Goal: Task Accomplishment & Management: Use online tool/utility

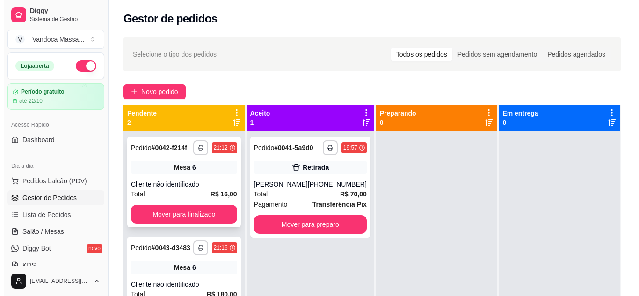
scroll to position [26, 0]
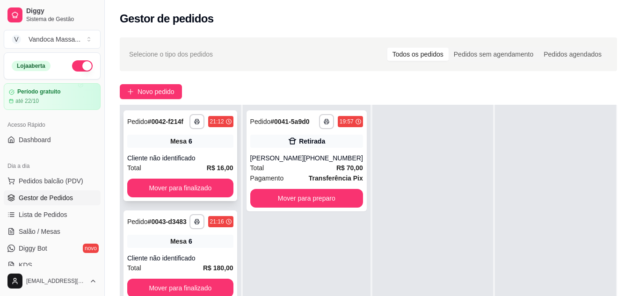
click at [190, 146] on div "6" at bounding box center [191, 141] width 4 height 9
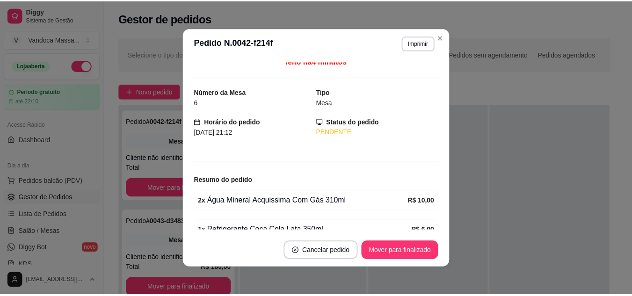
scroll to position [0, 0]
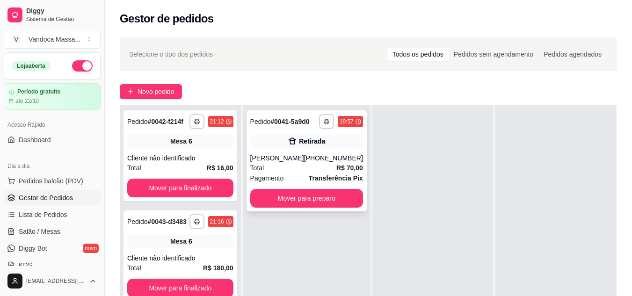
click at [318, 143] on div "Retirada" at bounding box center [312, 141] width 26 height 9
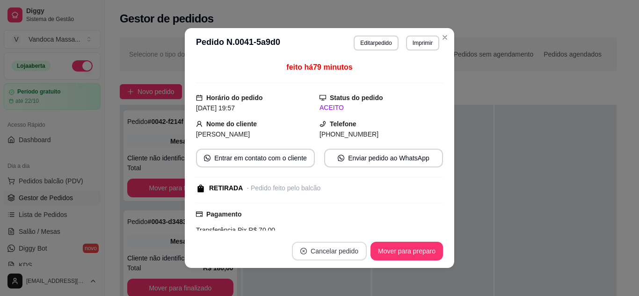
click at [336, 249] on button "Cancelar pedido" at bounding box center [329, 251] width 75 height 19
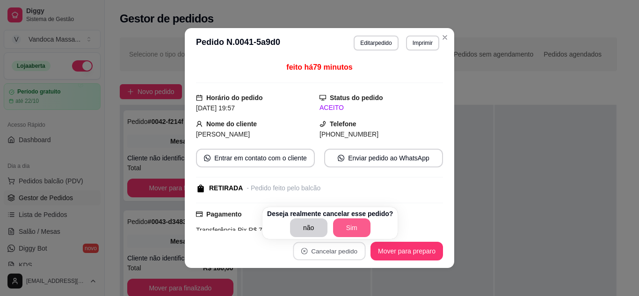
click at [348, 225] on button "Sim" at bounding box center [351, 228] width 37 height 19
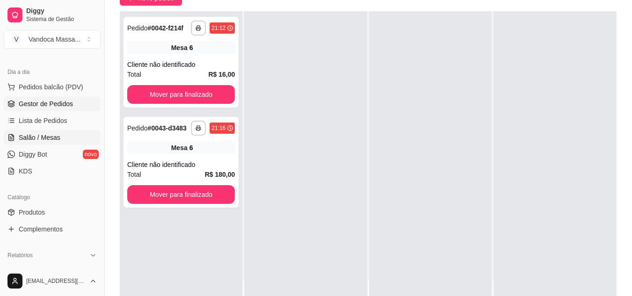
scroll to position [94, 0]
click at [49, 138] on span "Salão / Mesas" at bounding box center [40, 137] width 42 height 9
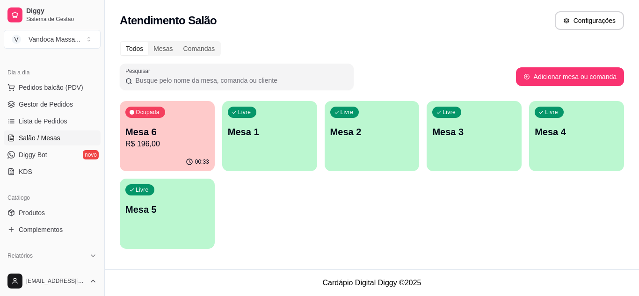
click at [178, 120] on div "Ocupada Mesa 6 R$ 196,00" at bounding box center [167, 127] width 95 height 52
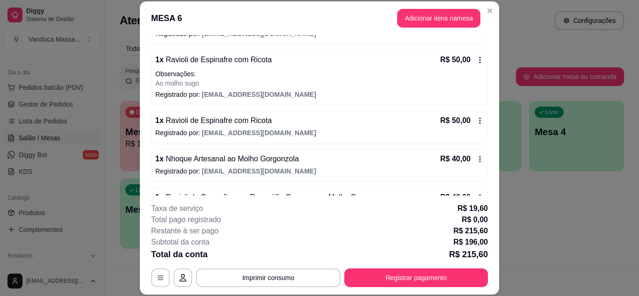
scroll to position [179, 0]
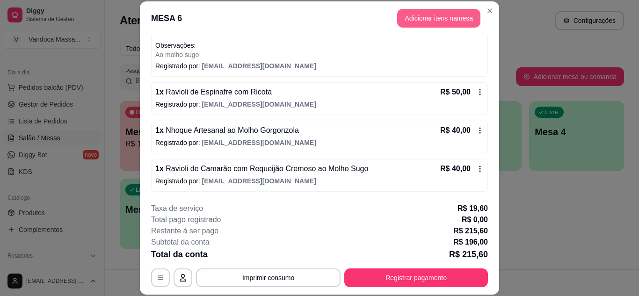
click at [437, 11] on button "Adicionar itens na mesa" at bounding box center [438, 18] width 83 height 19
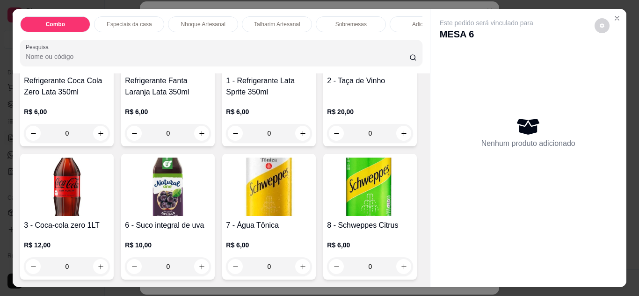
scroll to position [1451, 0]
type input "1"
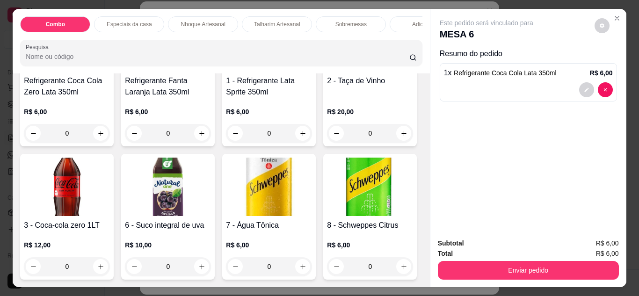
scroll to position [1638, 0]
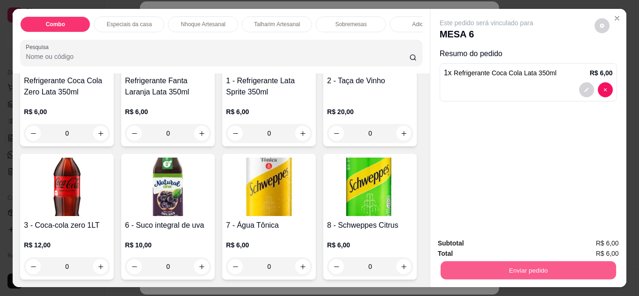
click at [552, 272] on button "Enviar pedido" at bounding box center [527, 271] width 175 height 18
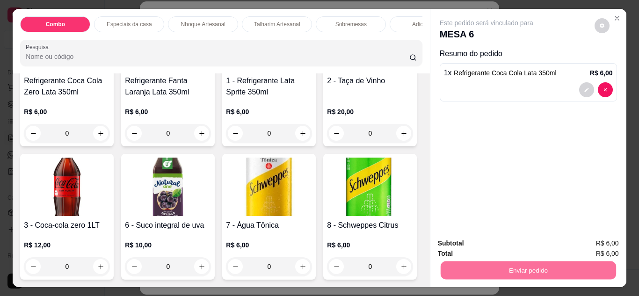
click at [592, 248] on button "Enviar pedido" at bounding box center [594, 244] width 53 height 18
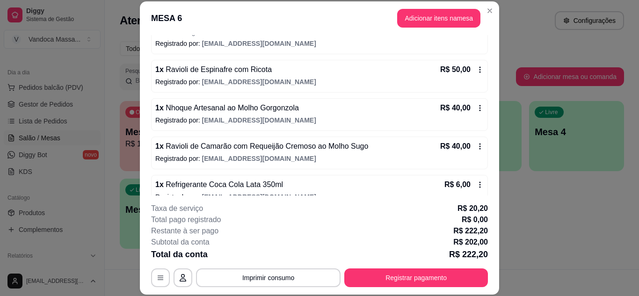
scroll to position [217, 0]
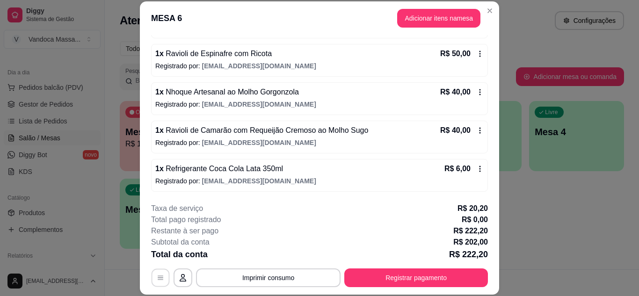
click at [158, 278] on icon "button" at bounding box center [161, 278] width 6 height 4
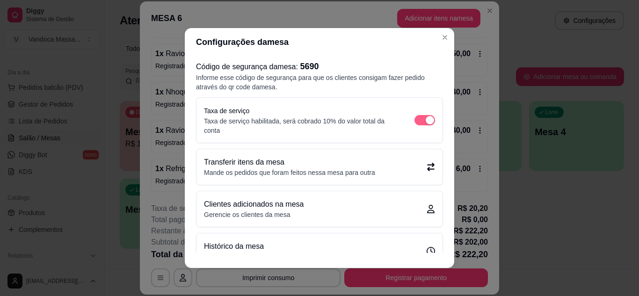
click at [415, 124] on span "button" at bounding box center [425, 120] width 21 height 10
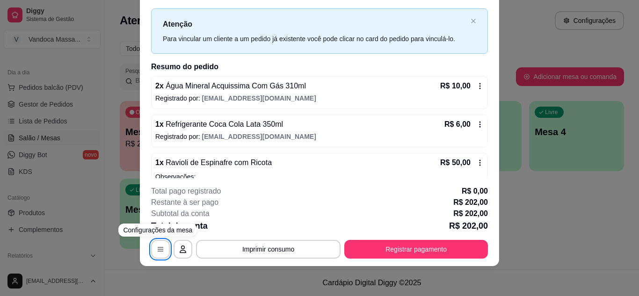
scroll to position [0, 0]
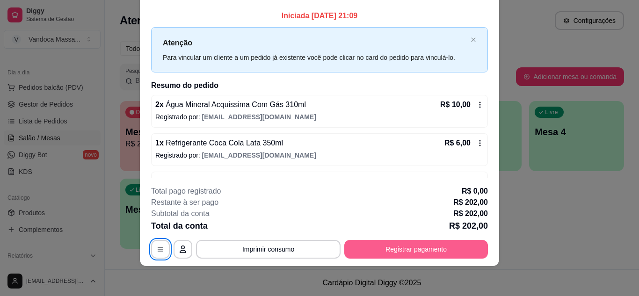
click at [385, 248] on button "Registrar pagamento" at bounding box center [416, 249] width 144 height 19
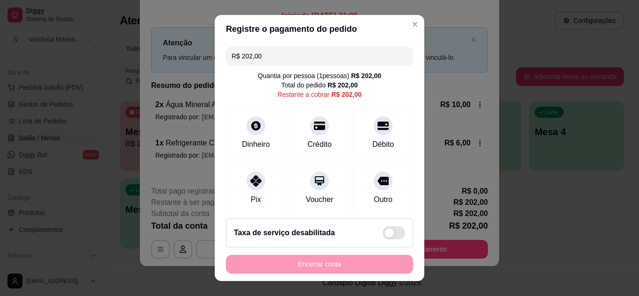
click at [273, 62] on input "R$ 202,00" at bounding box center [320, 56] width 176 height 19
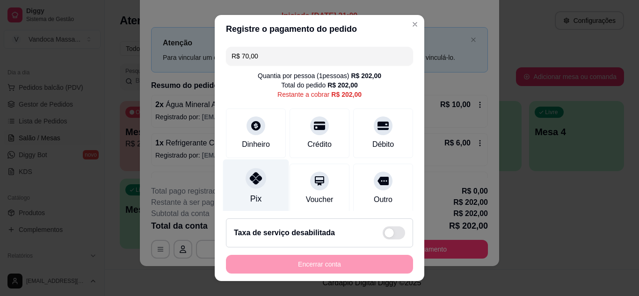
click at [251, 187] on div at bounding box center [256, 178] width 21 height 21
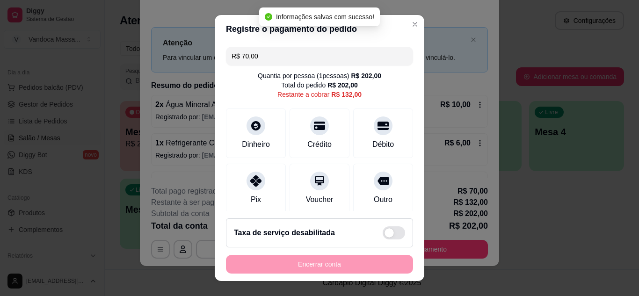
type input "R$ 132,00"
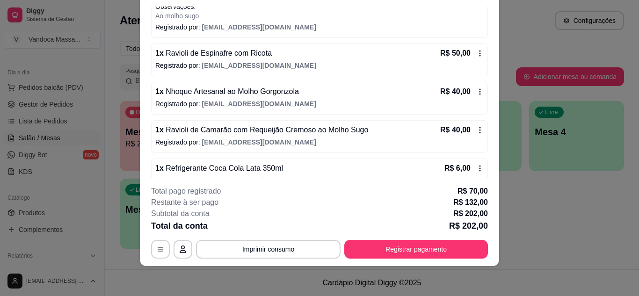
scroll to position [206, 0]
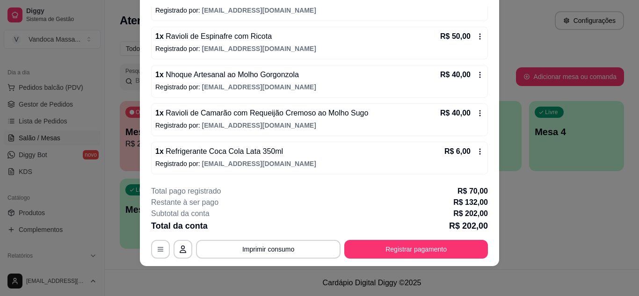
click at [476, 110] on icon at bounding box center [479, 113] width 7 height 7
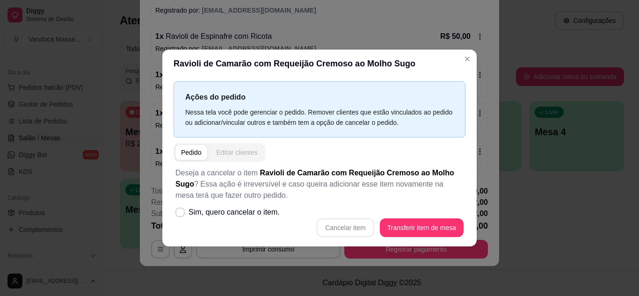
click at [236, 151] on div "Editar clientes" at bounding box center [237, 152] width 41 height 9
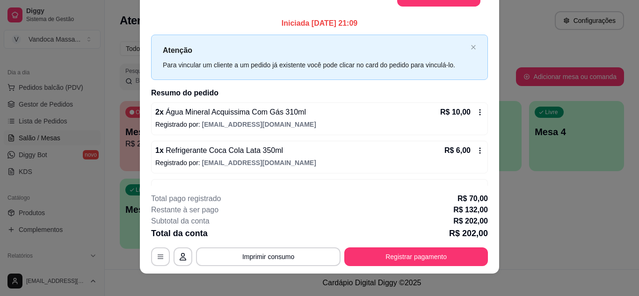
scroll to position [0, 0]
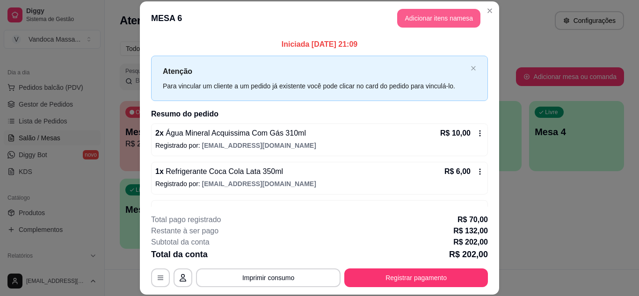
click at [452, 19] on button "Adicionar itens na mesa" at bounding box center [438, 18] width 83 height 19
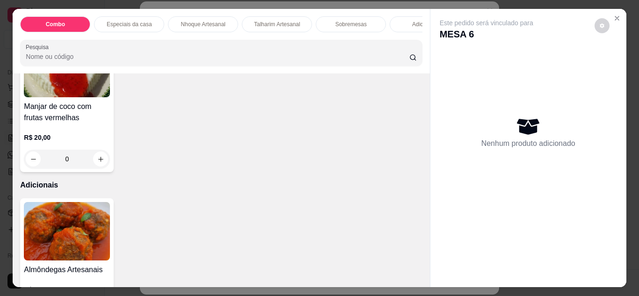
scroll to position [0, 112]
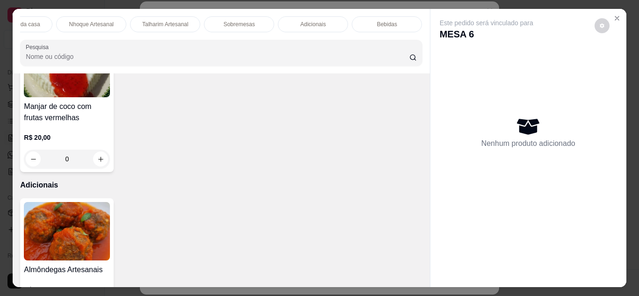
click at [377, 21] on p "Bebidas" at bounding box center [387, 24] width 20 height 7
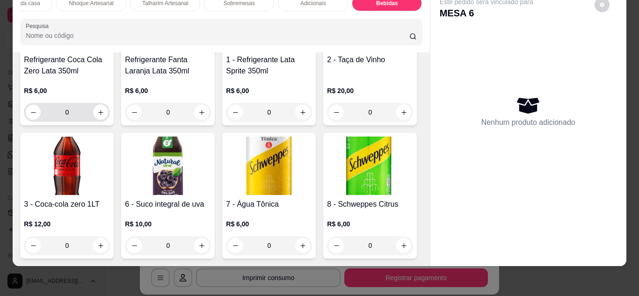
scroll to position [1437, 0]
type input "1"
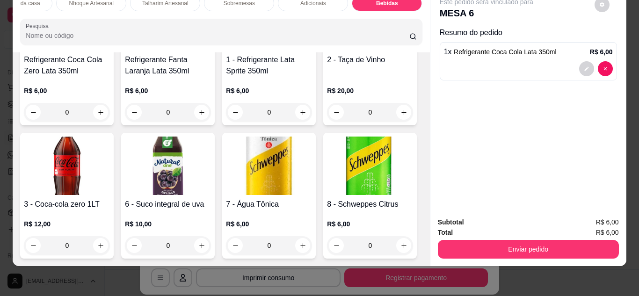
scroll to position [1671, 0]
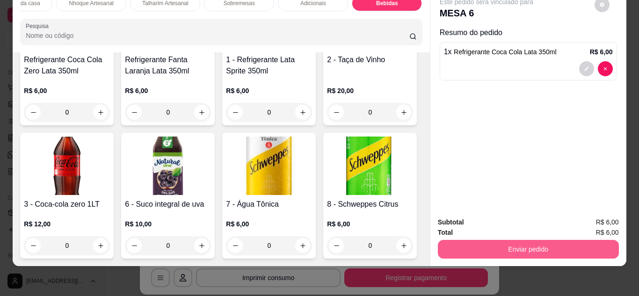
click at [491, 245] on button "Enviar pedido" at bounding box center [528, 249] width 181 height 19
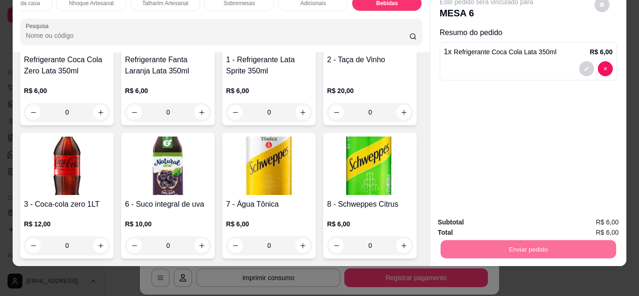
click at [604, 222] on button "Enviar pedido" at bounding box center [594, 219] width 53 height 18
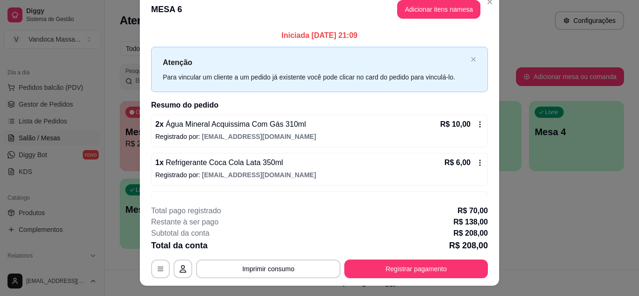
scroll to position [0, 0]
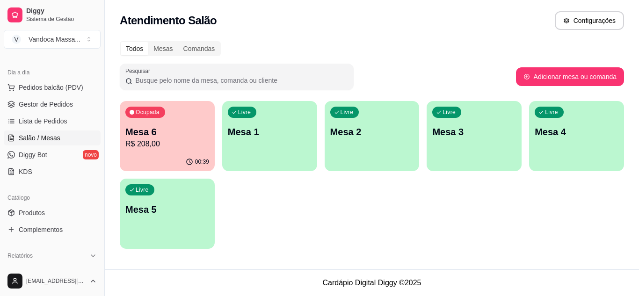
click at [125, 140] on p "R$ 208,00" at bounding box center [167, 144] width 84 height 11
click at [202, 125] on div "Ocupada Mesa 6 R$ 208,00" at bounding box center [167, 127] width 95 height 52
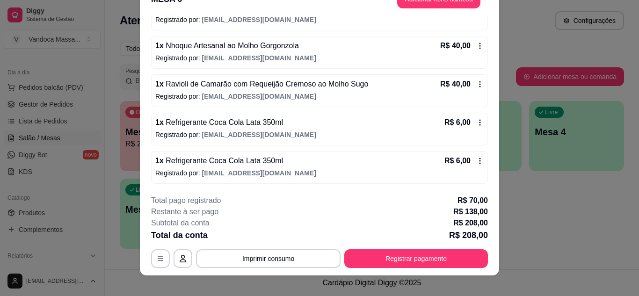
scroll to position [29, 0]
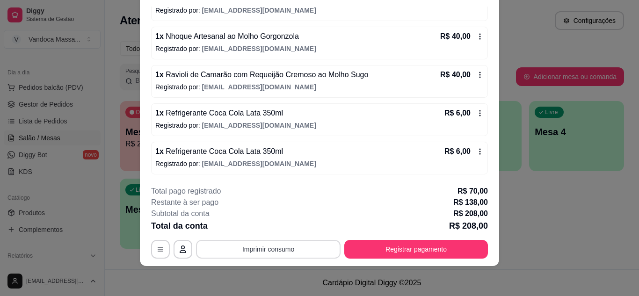
click at [286, 249] on button "Imprimir consumo" at bounding box center [268, 249] width 145 height 19
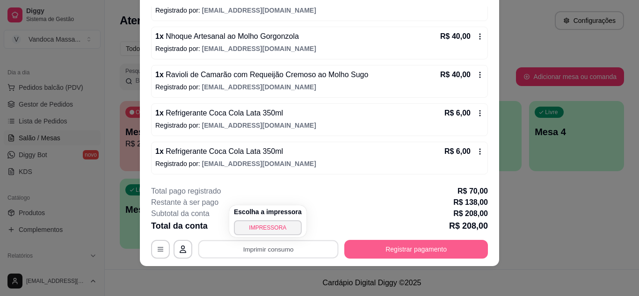
click at [379, 244] on button "Registrar pagamento" at bounding box center [416, 249] width 144 height 19
click at [399, 240] on button "Registrar pagamento" at bounding box center [416, 249] width 144 height 19
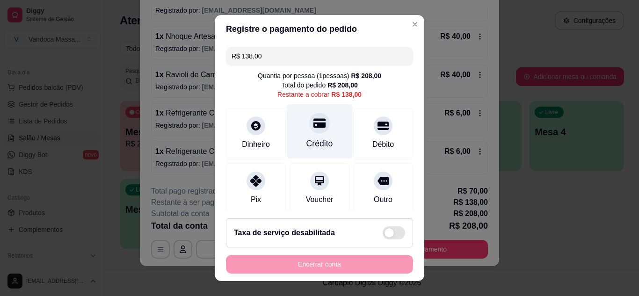
click at [314, 131] on div at bounding box center [319, 123] width 21 height 21
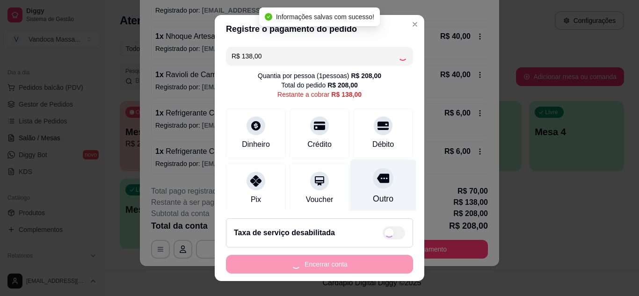
type input "R$ 0,00"
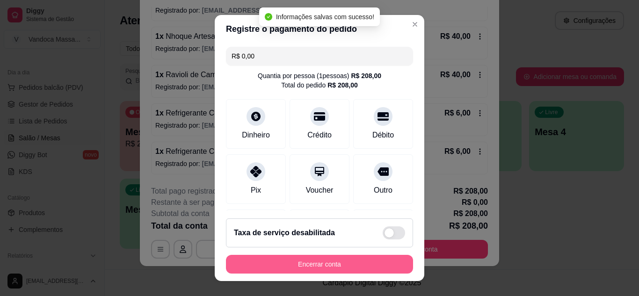
click at [343, 267] on button "Encerrar conta" at bounding box center [319, 264] width 187 height 19
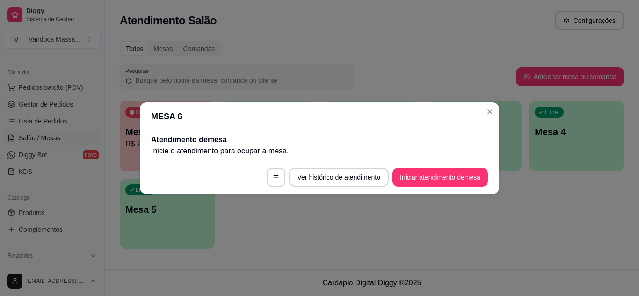
scroll to position [0, 0]
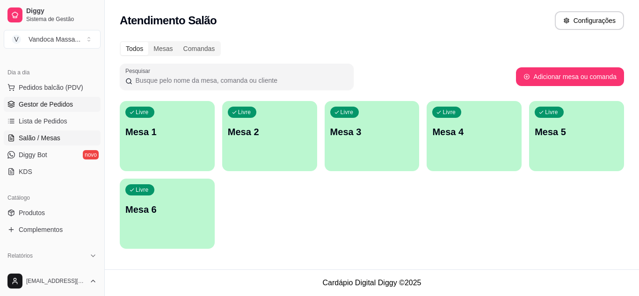
click at [61, 103] on span "Gestor de Pedidos" at bounding box center [46, 104] width 54 height 9
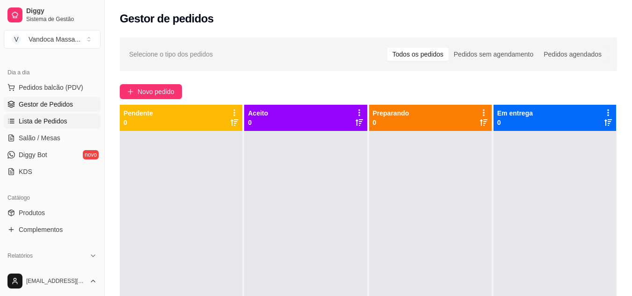
click at [57, 122] on span "Lista de Pedidos" at bounding box center [43, 121] width 49 height 9
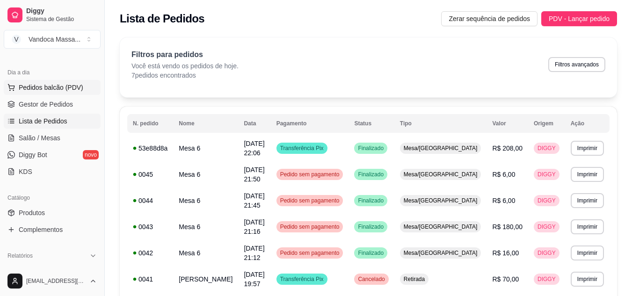
click at [65, 87] on span "Pedidos balcão (PDV)" at bounding box center [51, 87] width 65 height 9
